Goal: Transaction & Acquisition: Purchase product/service

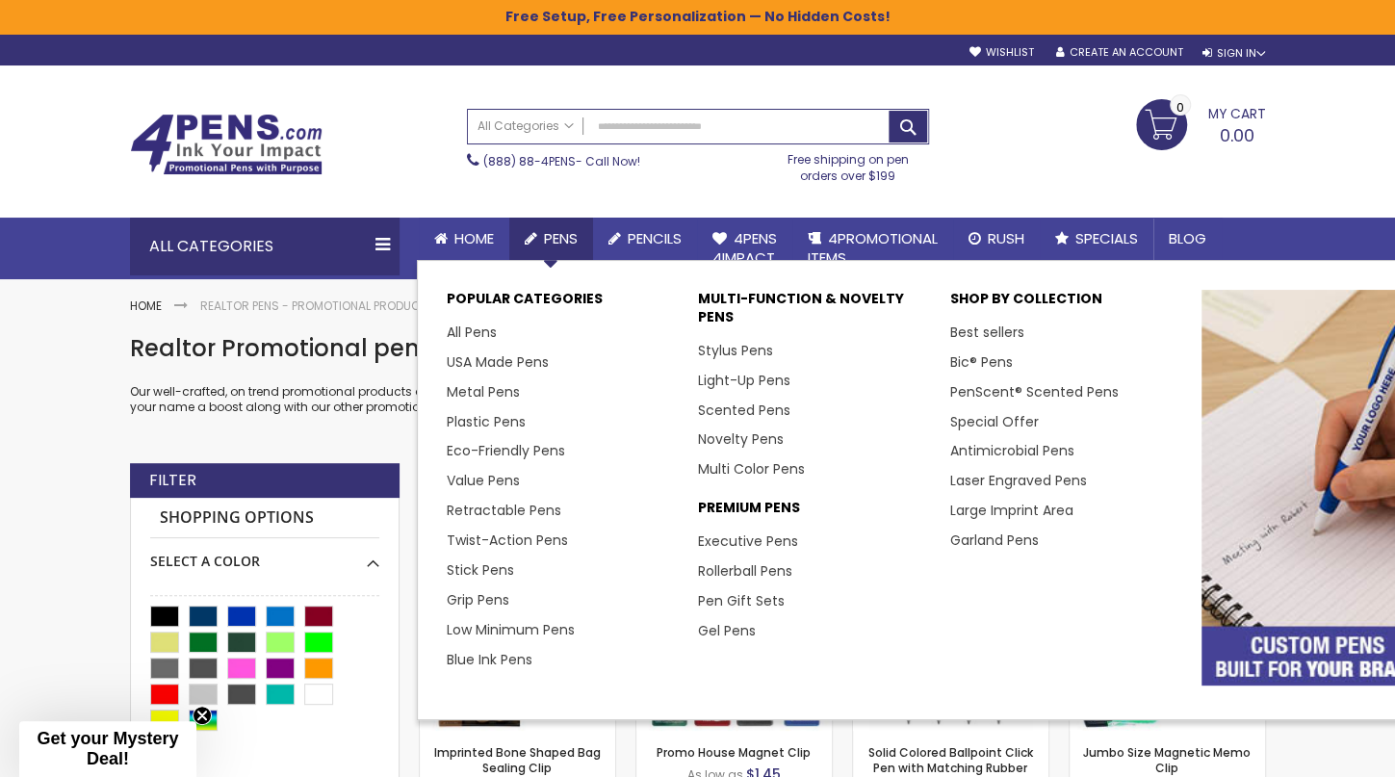
click at [552, 239] on span "Pens" at bounding box center [561, 238] width 34 height 20
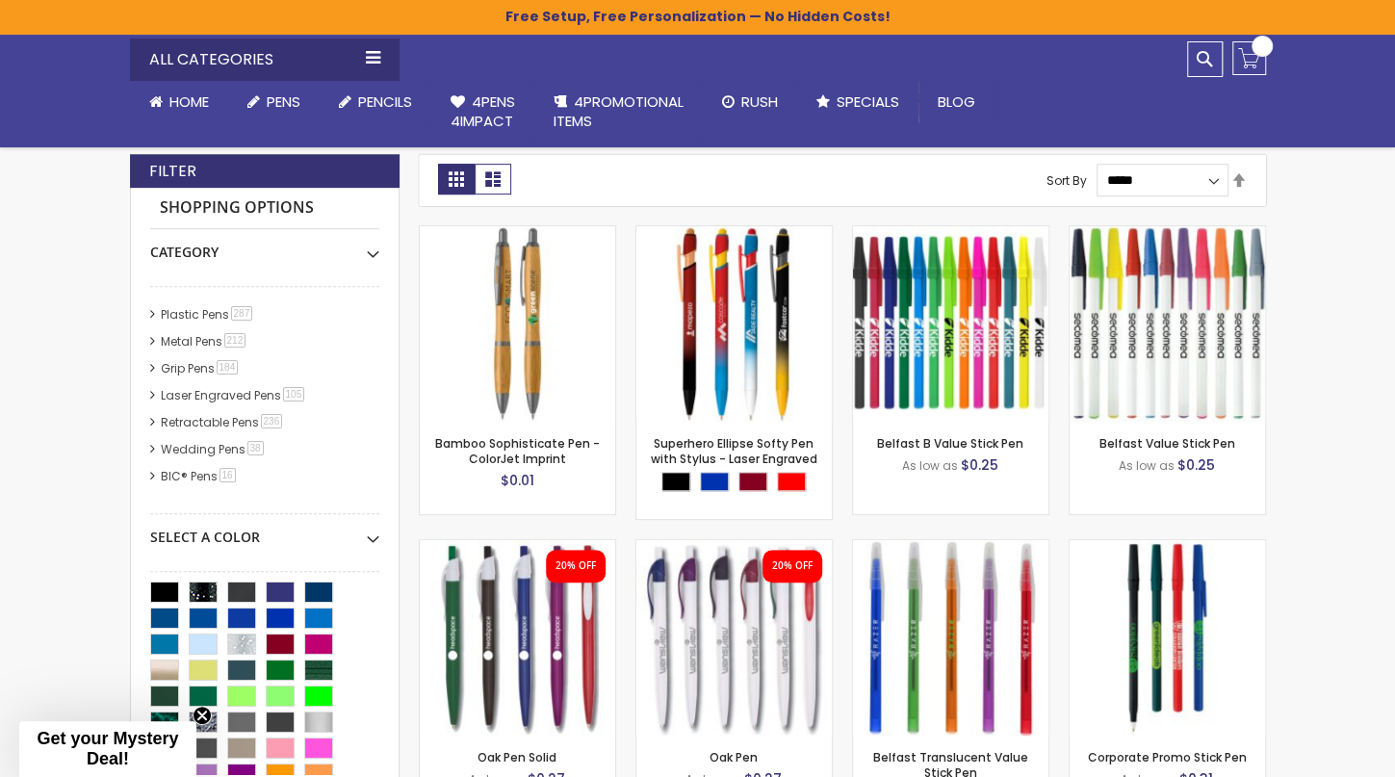
scroll to position [412, 0]
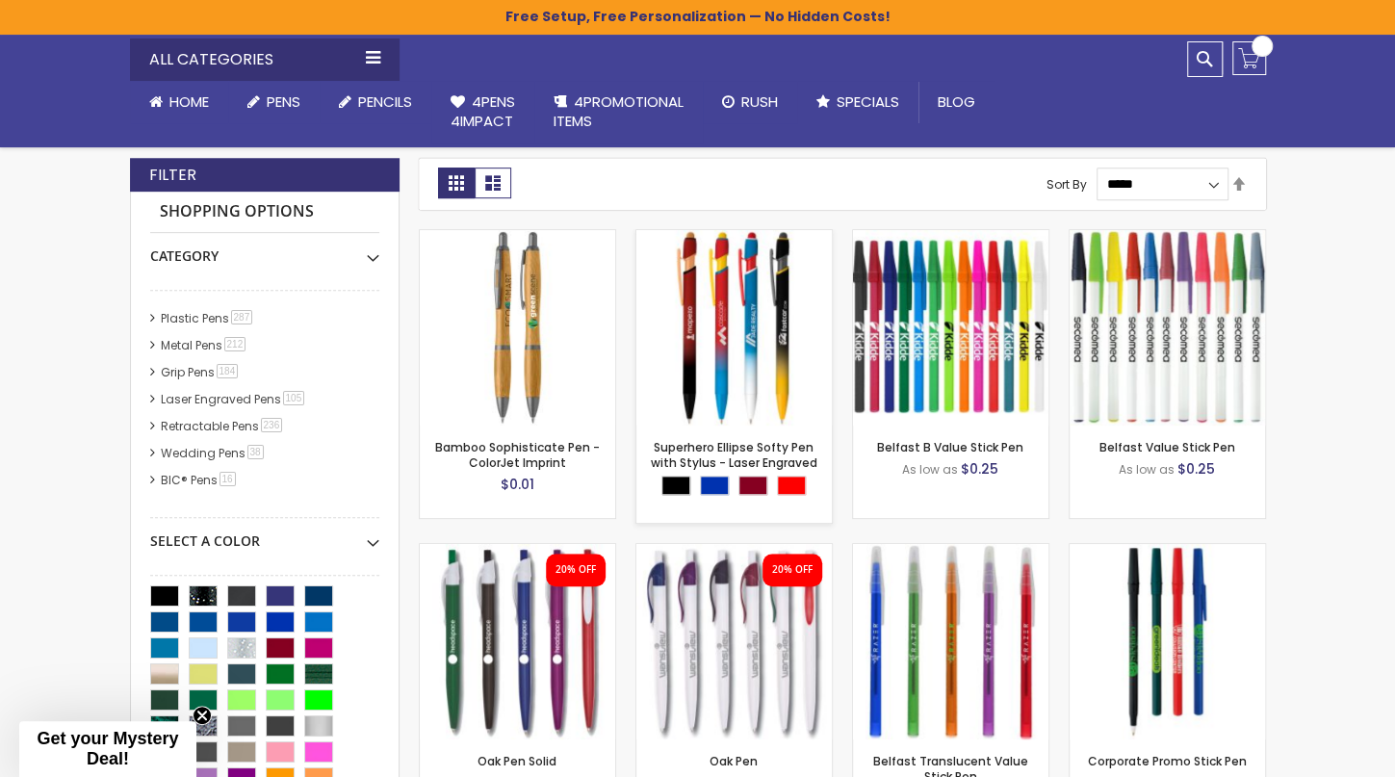
click at [739, 365] on img at bounding box center [733, 327] width 195 height 195
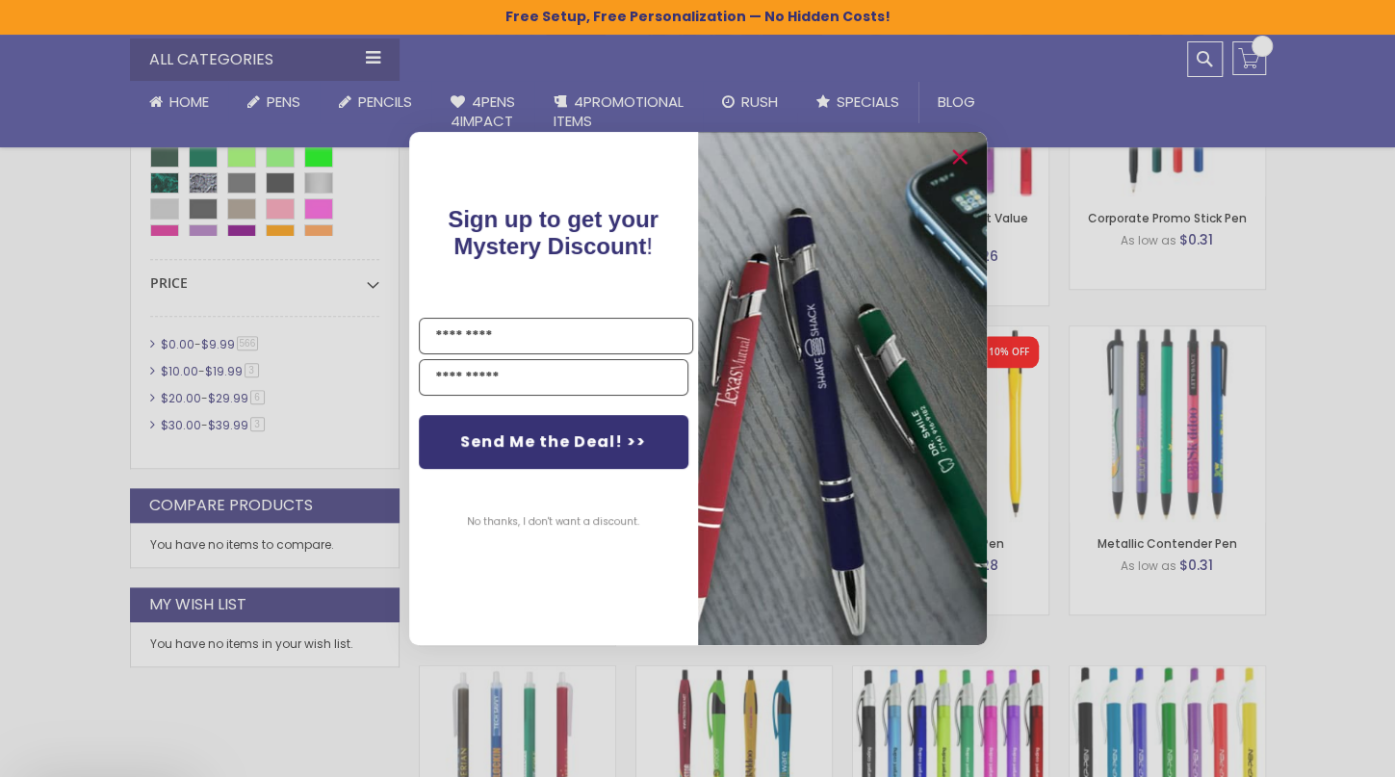
scroll to position [1067, 0]
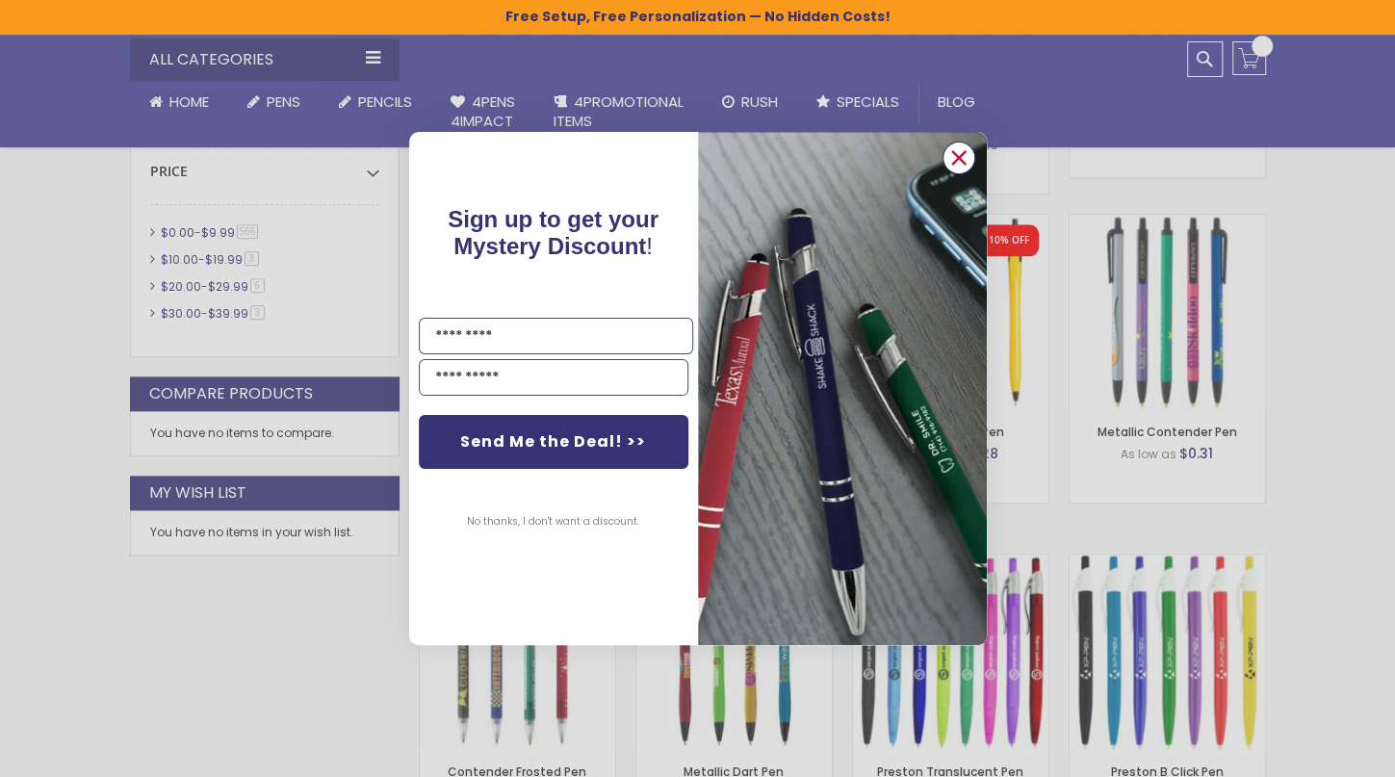
click at [961, 159] on icon "Close dialog" at bounding box center [958, 157] width 13 height 13
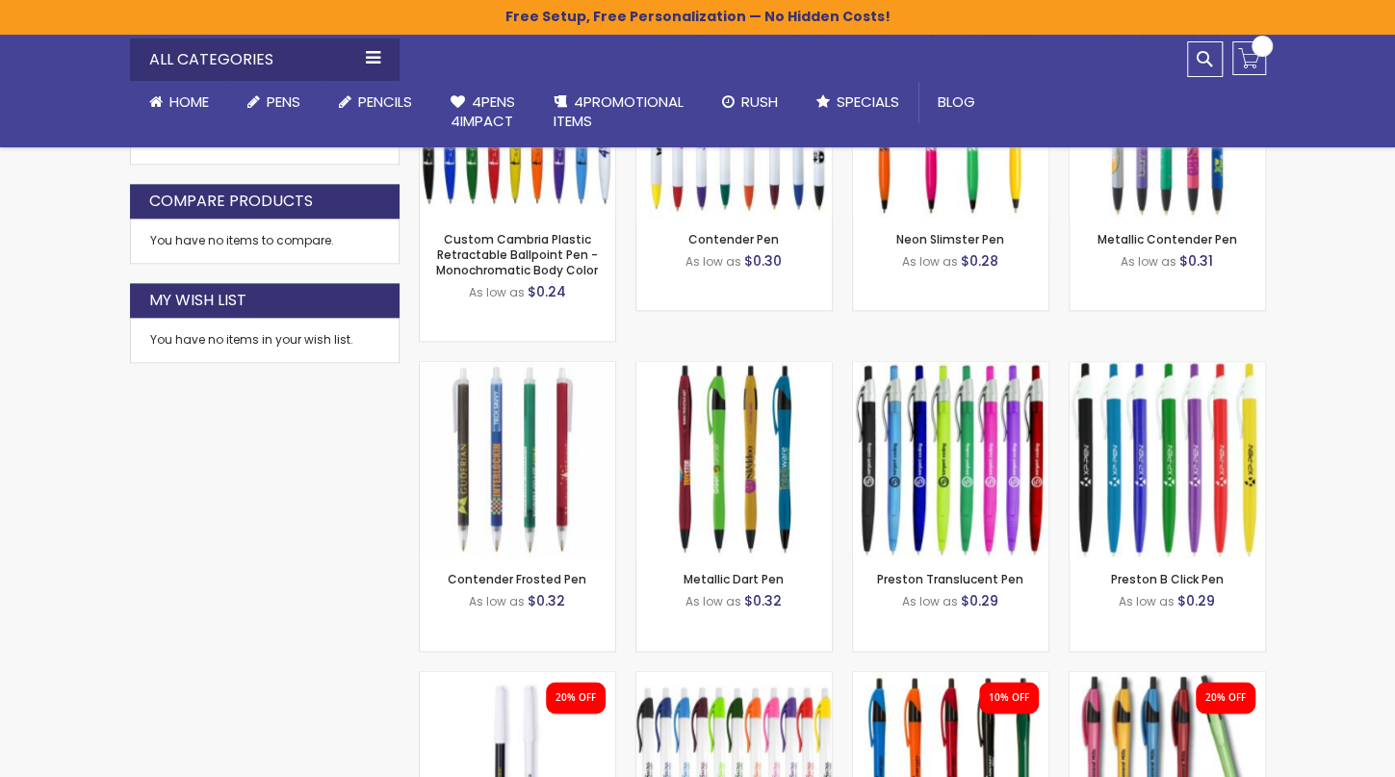
scroll to position [1298, 0]
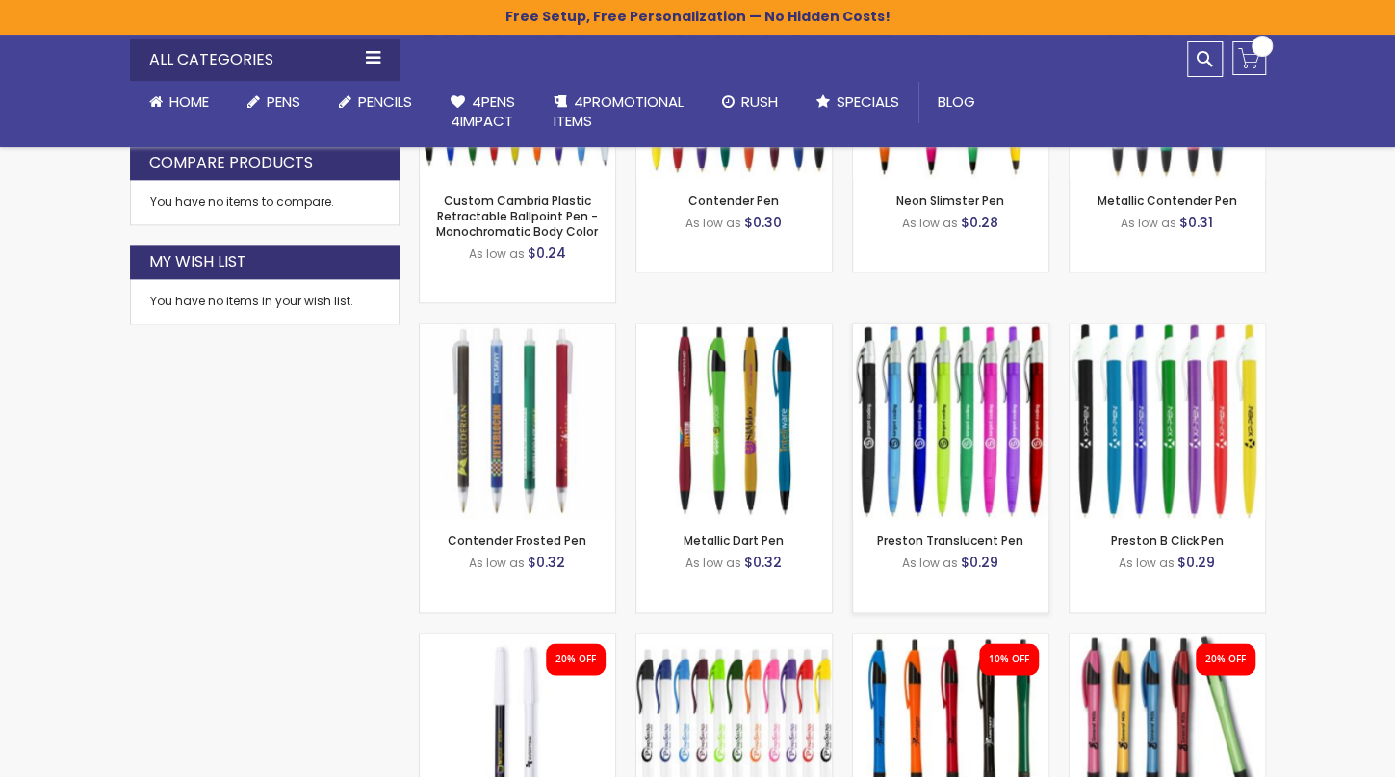
click at [878, 418] on img at bounding box center [950, 421] width 195 height 195
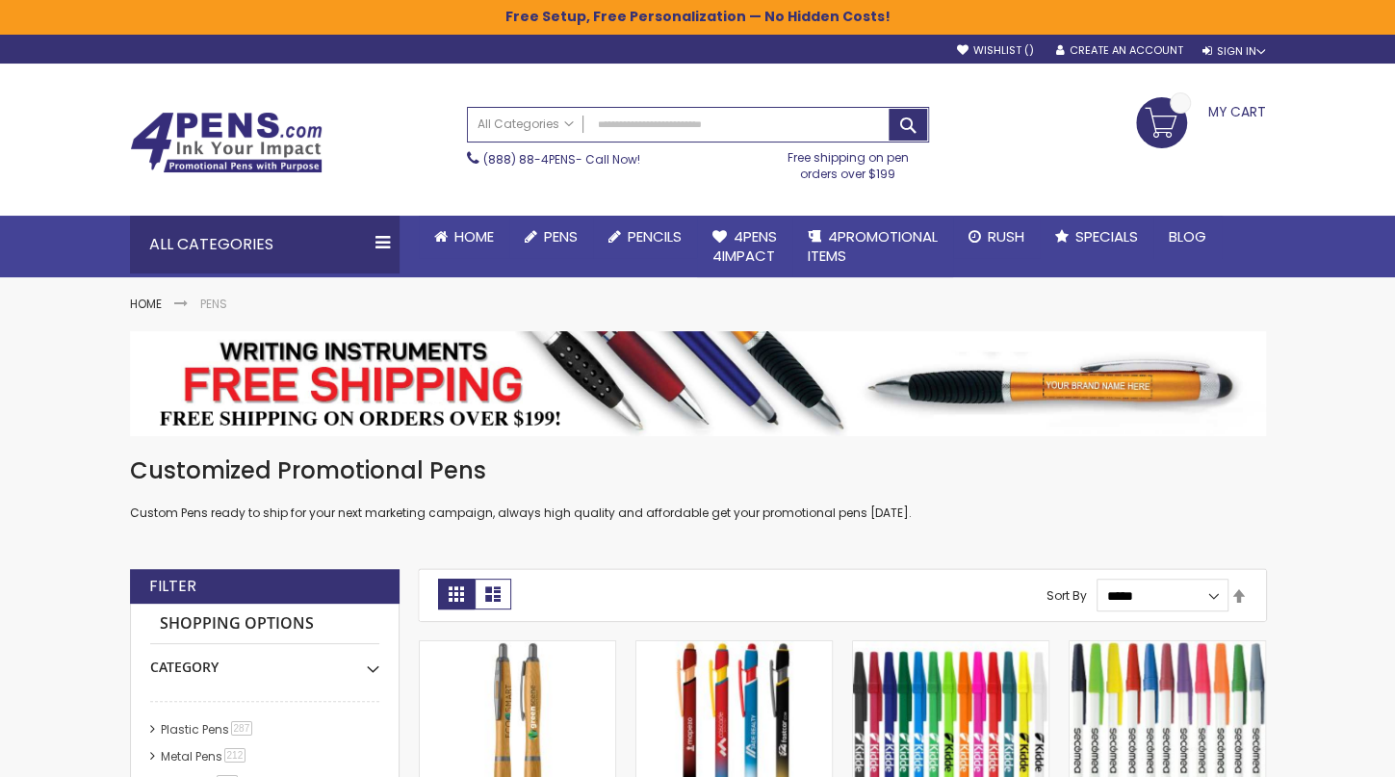
scroll to position [0, 0]
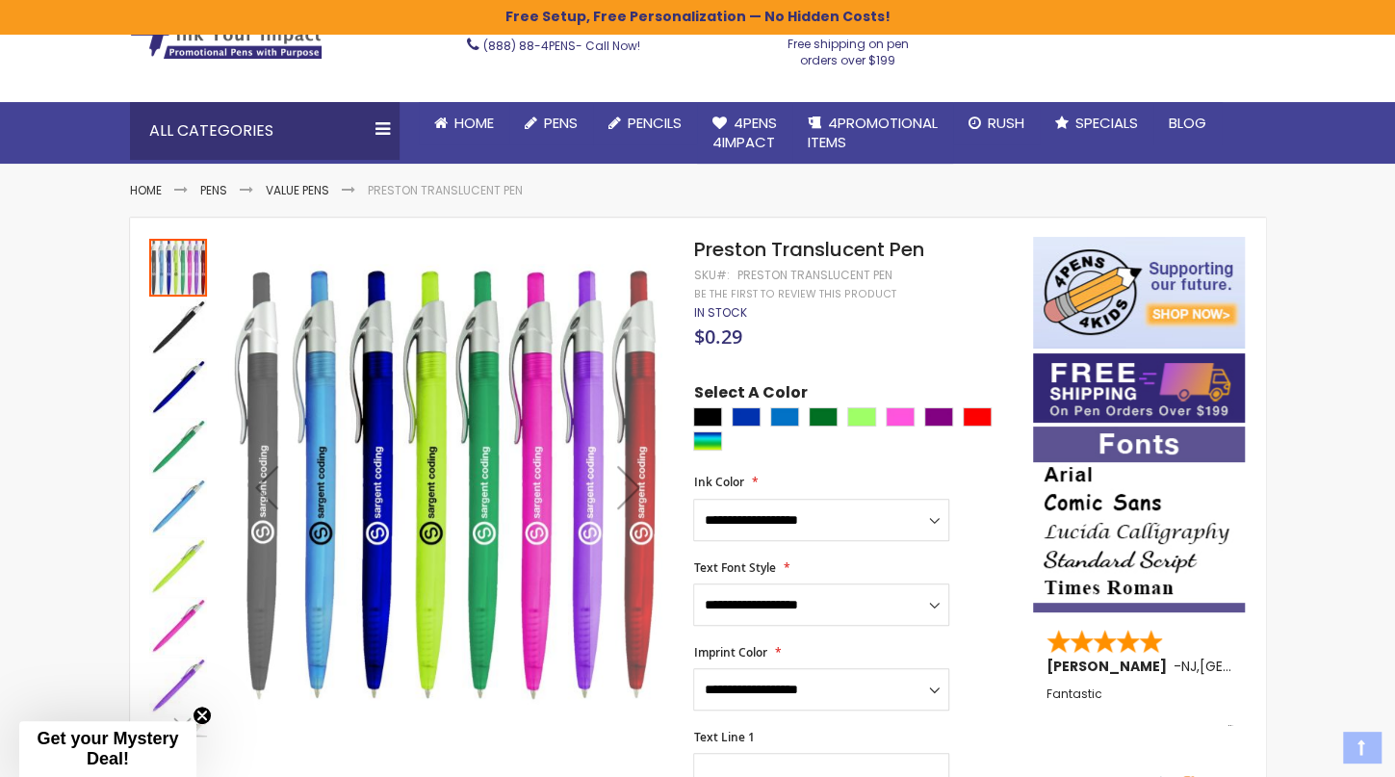
scroll to position [154, 0]
